Goal: Task Accomplishment & Management: Use online tool/utility

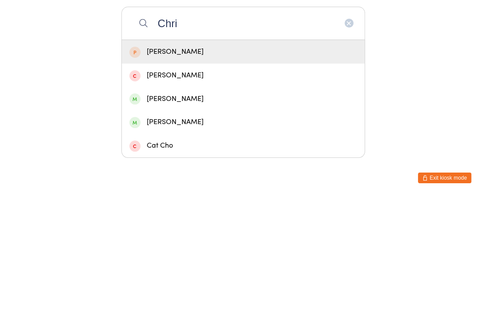
type input "Chri"
click at [196, 252] on div "[PERSON_NAME]" at bounding box center [244, 258] width 228 height 12
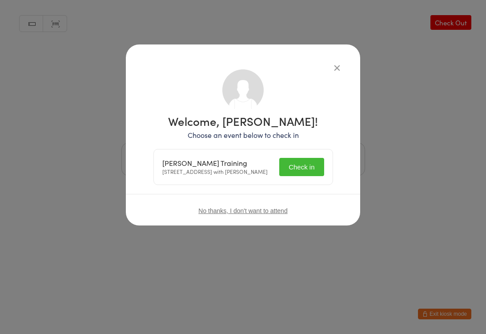
click at [301, 166] on button "Check in" at bounding box center [301, 167] width 45 height 18
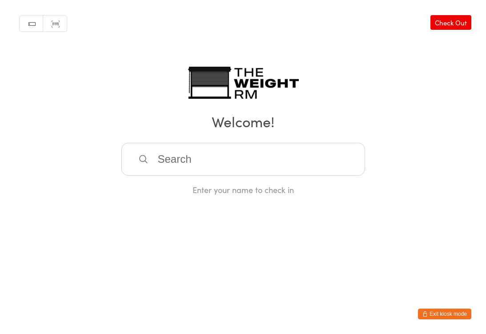
click at [219, 148] on input "search" at bounding box center [243, 159] width 244 height 33
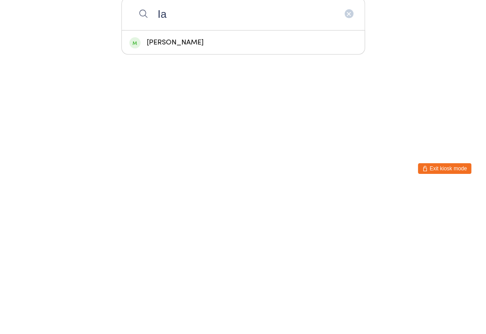
type input "Ia"
click at [165, 182] on div "[PERSON_NAME]" at bounding box center [244, 188] width 228 height 12
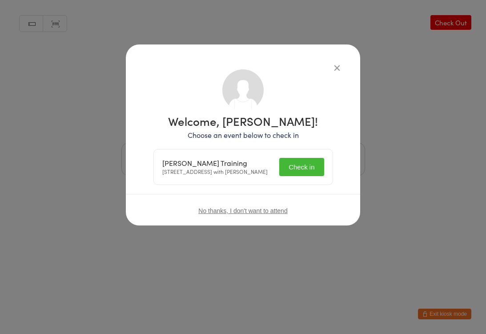
click at [288, 169] on button "Check in" at bounding box center [301, 167] width 45 height 18
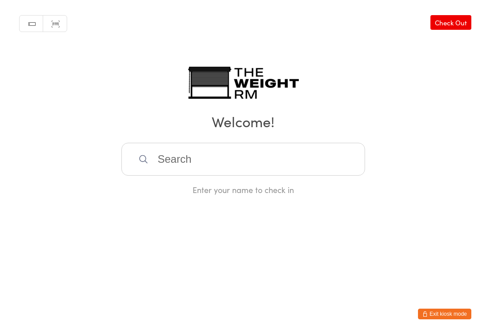
click at [194, 158] on input "search" at bounding box center [243, 159] width 244 height 33
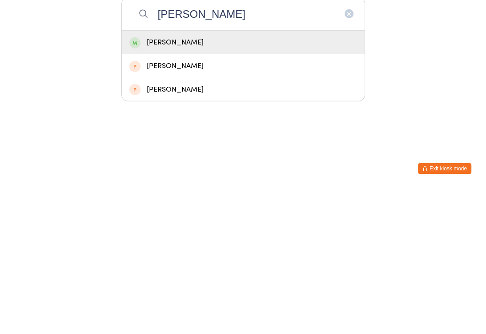
type input "[PERSON_NAME]"
click at [202, 182] on div "[PERSON_NAME]" at bounding box center [244, 188] width 228 height 12
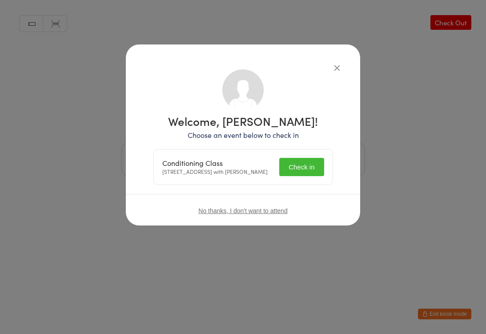
click at [299, 163] on button "Check in" at bounding box center [301, 167] width 45 height 18
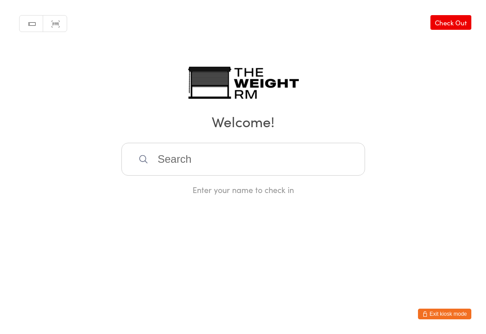
click at [227, 154] on input "search" at bounding box center [243, 159] width 244 height 33
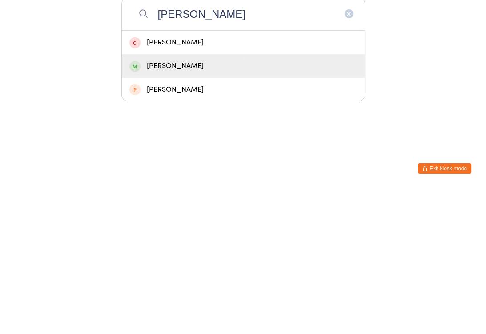
type input "[PERSON_NAME]"
click at [197, 206] on div "[PERSON_NAME]" at bounding box center [244, 212] width 228 height 12
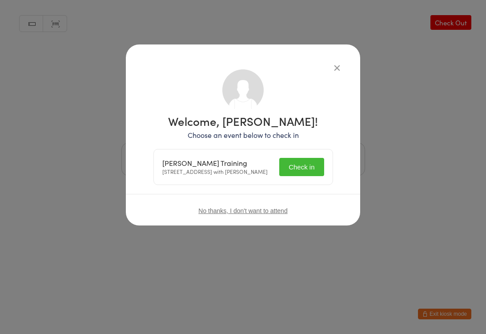
click at [296, 163] on button "Check in" at bounding box center [301, 167] width 45 height 18
